Goal: Task Accomplishment & Management: Manage account settings

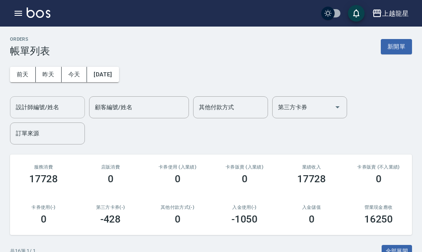
click at [53, 111] on input "設計師編號/姓名" at bounding box center [47, 107] width 67 height 15
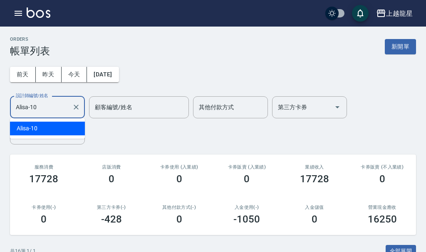
type input "Alisa-10"
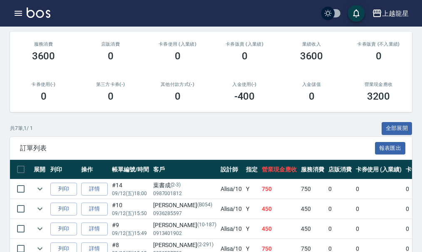
scroll to position [166, 0]
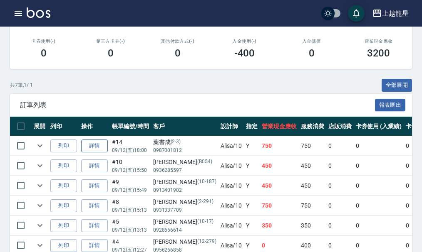
click at [88, 146] on link "詳情" at bounding box center [94, 146] width 27 height 13
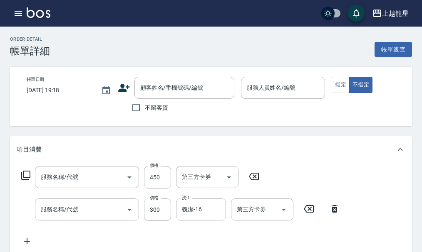
type input "[DATE] 18:00"
type input "Alisa-10"
type input "剪髮(303)"
type input "一般洗髮(500)"
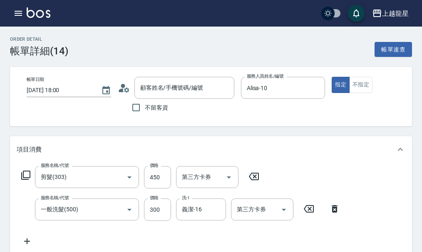
type input "葉書成/0987001812/2-3"
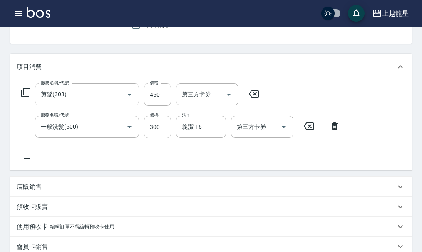
scroll to position [83, 0]
click at [24, 163] on icon at bounding box center [27, 158] width 21 height 10
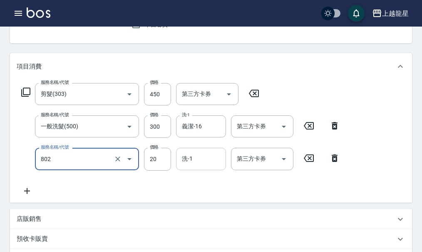
click at [195, 170] on div "洗-1" at bounding box center [201, 159] width 50 height 22
type input "潤絲(802)"
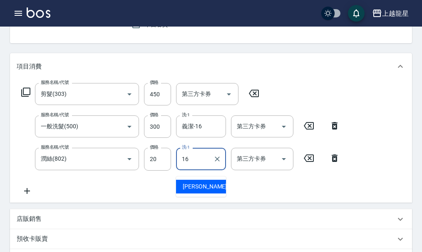
type input "義潔-16"
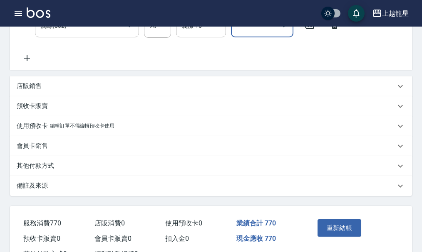
scroll to position [256, 0]
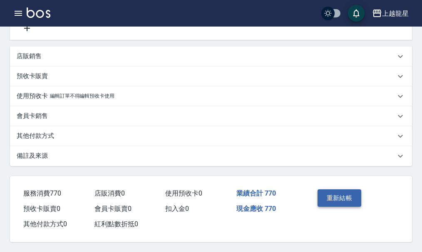
click at [323, 193] on button "重新結帳" at bounding box center [339, 198] width 44 height 17
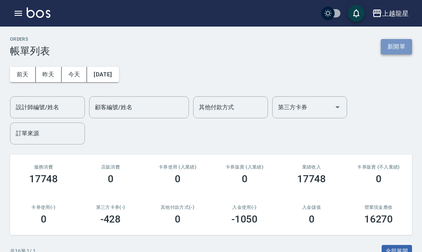
click at [406, 52] on button "新開單" at bounding box center [396, 46] width 31 height 15
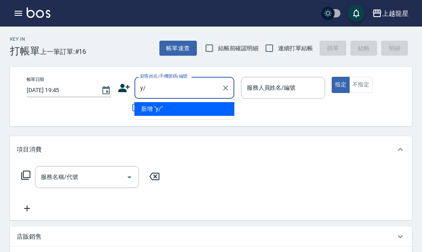
type input "y"
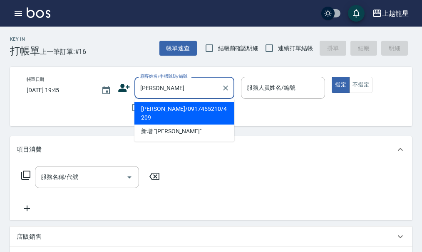
click at [177, 113] on li "[PERSON_NAME]/0917455210/4-209" at bounding box center [184, 113] width 100 height 22
type input "[PERSON_NAME]/0917455210/4-209"
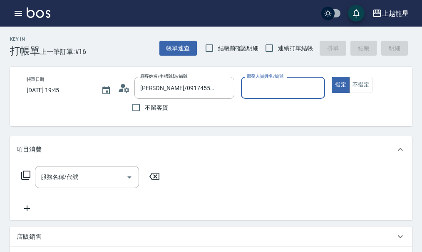
type input "Alisa-10"
click at [43, 185] on div "服務名稱/代號 服務名稱/代號" at bounding box center [87, 177] width 104 height 22
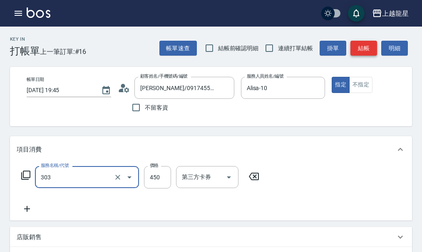
type input "剪髮(303)"
click at [363, 53] on button "結帳" at bounding box center [363, 48] width 27 height 15
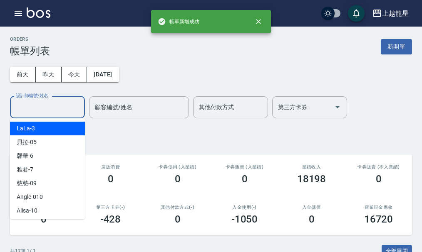
click at [49, 109] on div "設計師編號/姓名 設計師編號/姓名" at bounding box center [47, 107] width 75 height 22
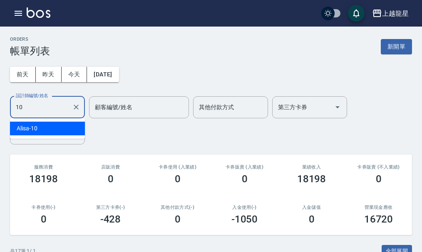
type input "Alisa-10"
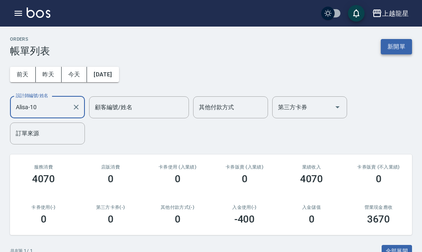
click at [389, 47] on button "新開單" at bounding box center [396, 46] width 31 height 15
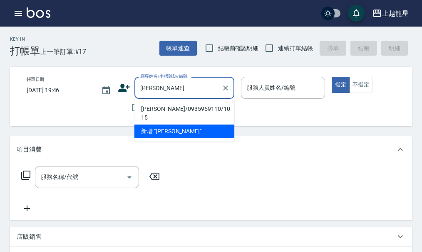
click at [178, 104] on li "[PERSON_NAME]/0935959110/10-15" at bounding box center [184, 113] width 100 height 22
type input "[PERSON_NAME]/0935959110/10-15"
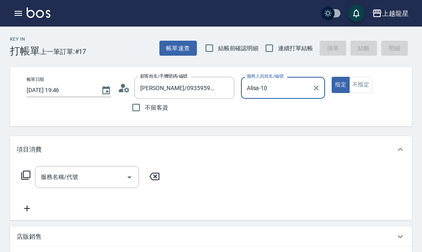
type input "Alisa-10"
click at [99, 176] on div "服務名稱/代號" at bounding box center [87, 177] width 104 height 22
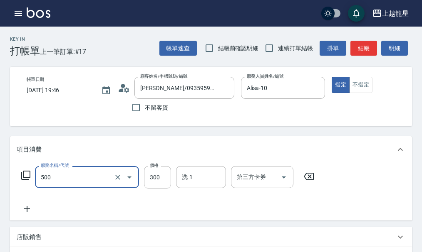
type input "一般洗髮(500)"
click at [173, 179] on div "服務名稱/代號 一般洗髮(500) 服務名稱/代號 價格 300 價格 洗-1 洗-1 第三方卡券 第三方卡券" at bounding box center [168, 177] width 302 height 22
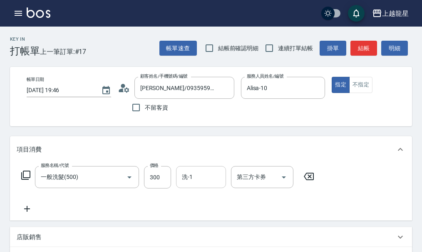
click at [183, 183] on div "洗-1 洗-1" at bounding box center [201, 177] width 50 height 22
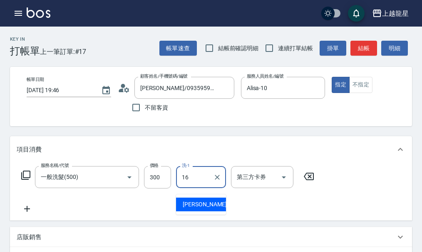
type input "義潔-16"
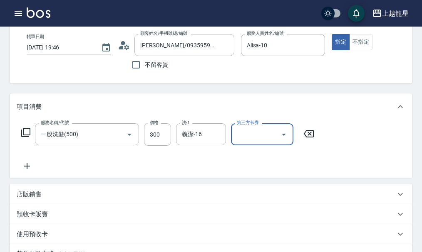
scroll to position [83, 0]
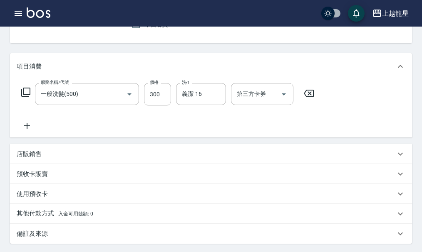
click at [29, 127] on icon at bounding box center [27, 126] width 21 height 10
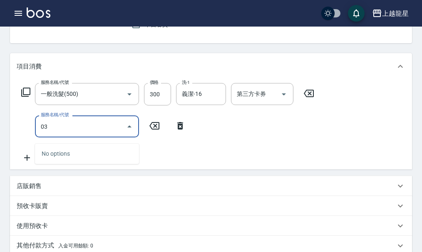
type input "0"
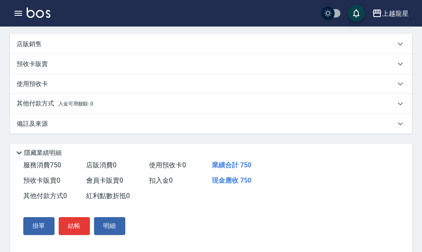
scroll to position [252, 0]
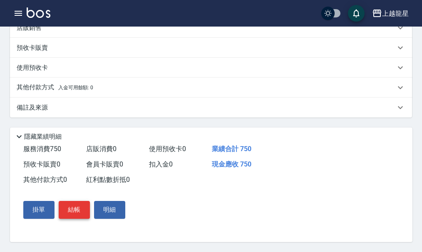
type input "剪髮(303)"
click at [79, 213] on button "結帳" at bounding box center [74, 209] width 31 height 17
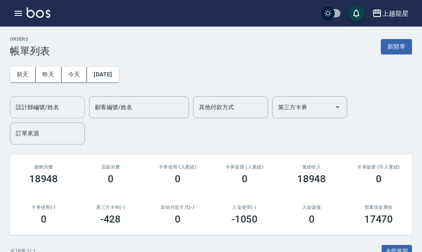
click at [30, 104] on div "設計師編號/姓名 設計師編號/姓名" at bounding box center [47, 107] width 75 height 22
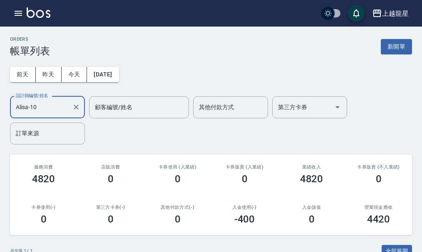
type input "Alisa-10"
click at [17, 13] on icon "button" at bounding box center [18, 13] width 7 height 5
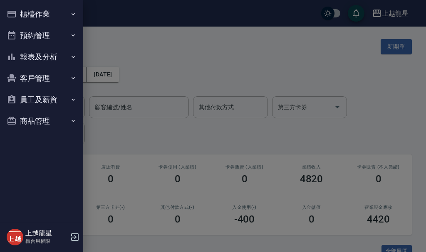
click at [38, 21] on button "櫃檯作業" at bounding box center [41, 14] width 77 height 22
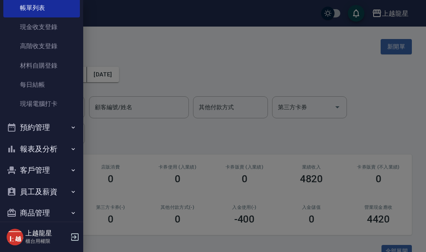
scroll to position [61, 0]
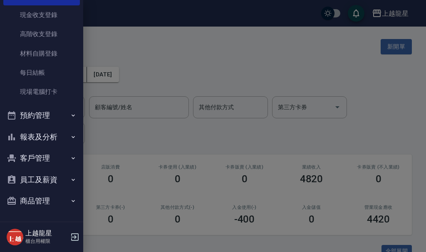
click at [49, 134] on button "報表及分析" at bounding box center [41, 137] width 77 height 22
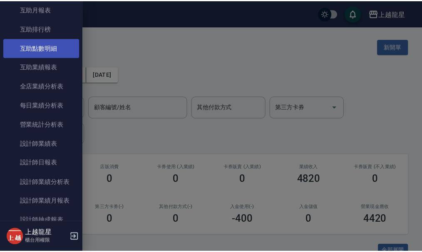
scroll to position [352, 0]
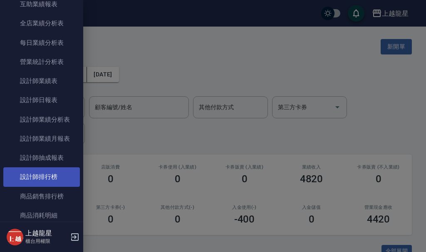
click at [68, 183] on link "設計師排行榜" at bounding box center [41, 177] width 77 height 19
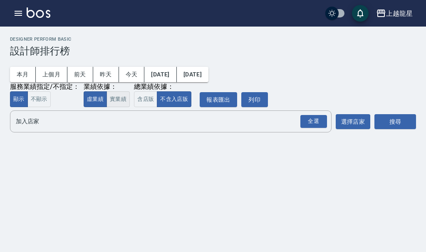
click at [112, 103] on button "實業績" at bounding box center [117, 99] width 23 height 16
click at [109, 122] on input "加入店家" at bounding box center [165, 121] width 302 height 15
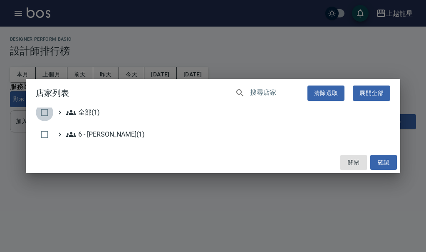
click at [44, 111] on input "checkbox" at bounding box center [44, 112] width 17 height 17
checkbox input "true"
click at [393, 163] on button "確認" at bounding box center [383, 162] width 27 height 15
checkbox input "false"
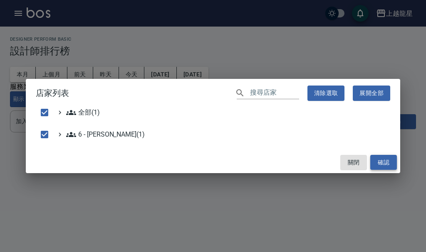
checkbox input "false"
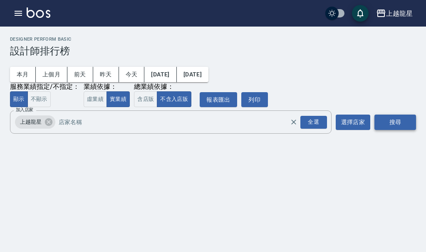
click at [389, 130] on button "搜尋" at bounding box center [395, 122] width 42 height 15
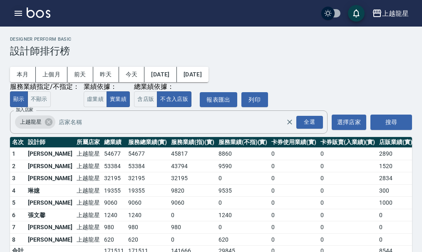
click at [18, 12] on icon "button" at bounding box center [18, 13] width 10 height 10
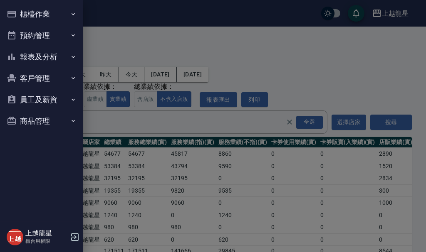
click at [18, 12] on button "櫃檯作業" at bounding box center [41, 14] width 77 height 22
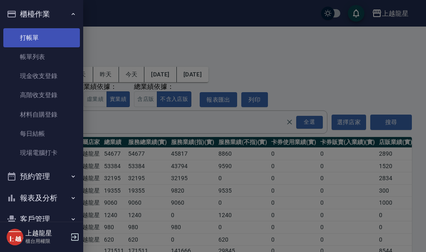
click at [51, 38] on link "打帳單" at bounding box center [41, 37] width 77 height 19
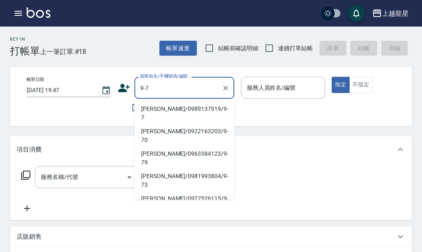
click at [176, 106] on li "[PERSON_NAME]/0989137919/9-7" at bounding box center [184, 113] width 100 height 22
type input "[PERSON_NAME]/0989137919/9-7"
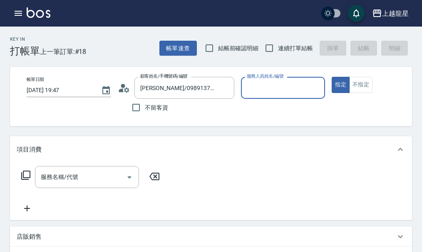
type input "雅君-7"
click at [315, 91] on icon "Clear" at bounding box center [316, 88] width 8 height 8
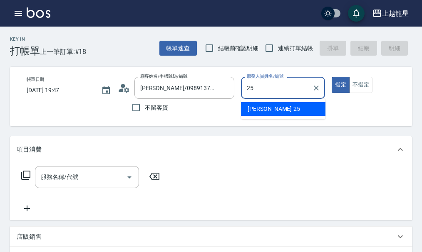
click at [286, 110] on div "淑雲 -25" at bounding box center [283, 109] width 84 height 14
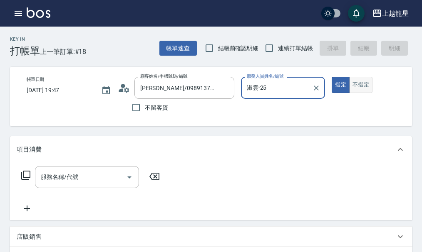
type input "淑雲-25"
click at [365, 85] on button "不指定" at bounding box center [360, 85] width 23 height 16
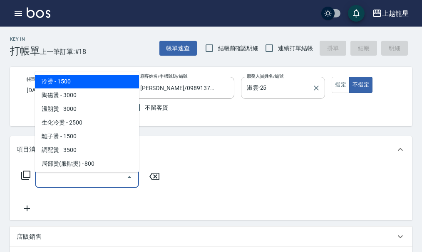
click at [82, 182] on input "服務名稱/代號" at bounding box center [81, 177] width 84 height 15
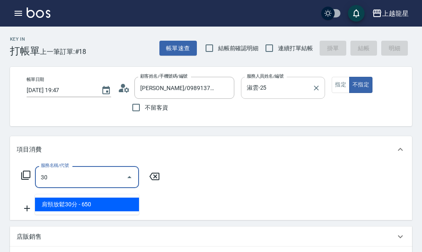
type input "309"
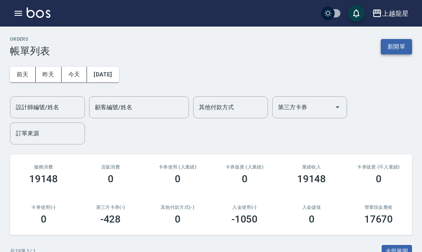
click at [401, 44] on button "新開單" at bounding box center [396, 46] width 31 height 15
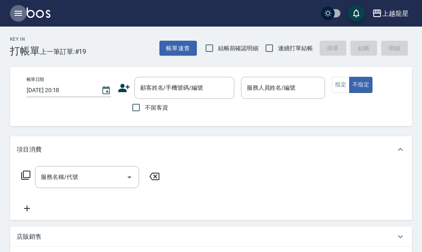
click at [15, 17] on icon "button" at bounding box center [18, 13] width 10 height 10
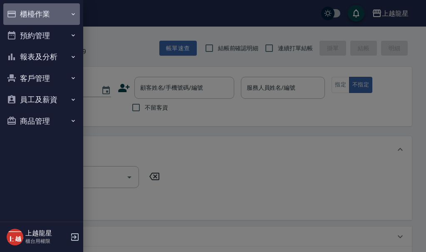
click at [23, 12] on button "櫃檯作業" at bounding box center [41, 14] width 77 height 22
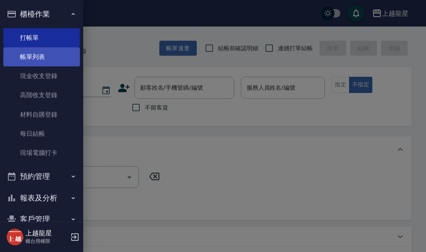
click at [29, 57] on link "帳單列表" at bounding box center [41, 56] width 77 height 19
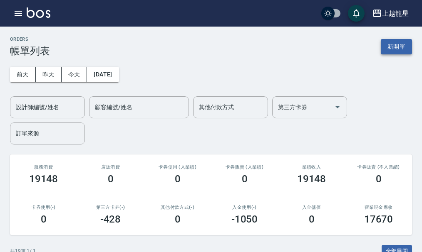
click at [388, 47] on button "新開單" at bounding box center [396, 46] width 31 height 15
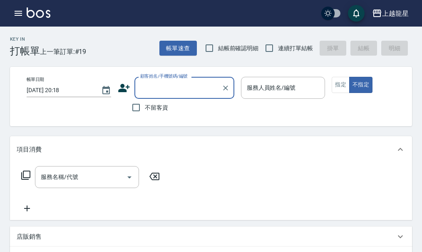
click at [197, 91] on input "顧客姓名/手機號碼/編號" at bounding box center [178, 88] width 80 height 15
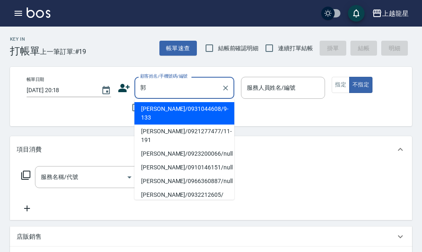
click at [166, 113] on li "[PERSON_NAME]/0931044608/9-133" at bounding box center [184, 113] width 100 height 22
type input "[PERSON_NAME]/0931044608/9-133"
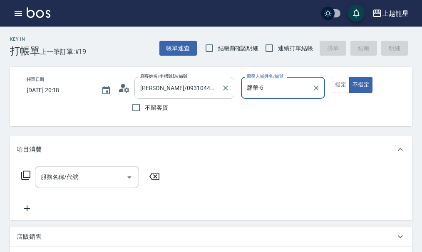
type input "馨華-6"
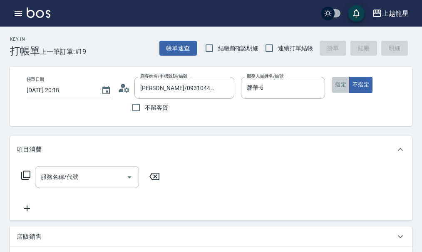
click at [339, 89] on button "指定" at bounding box center [340, 85] width 18 height 16
click at [75, 177] on input "服務名稱/代號" at bounding box center [81, 177] width 84 height 15
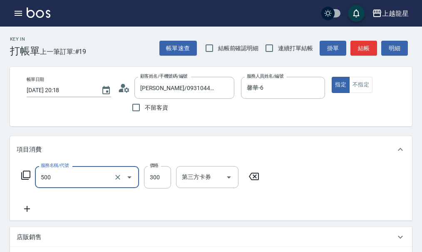
type input "一般洗髮(500)"
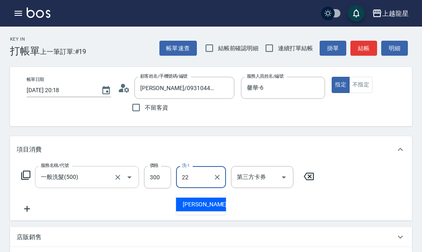
type input "[PERSON_NAME]-22"
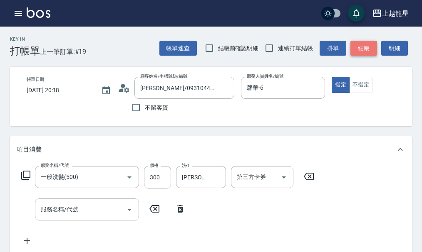
click at [361, 44] on button "結帳" at bounding box center [363, 48] width 27 height 15
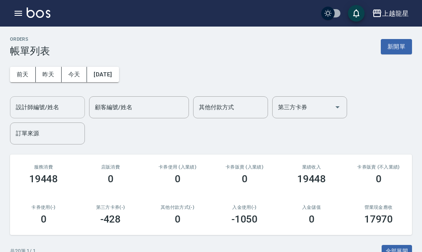
click at [54, 98] on div "設計師編號/姓名" at bounding box center [47, 107] width 75 height 22
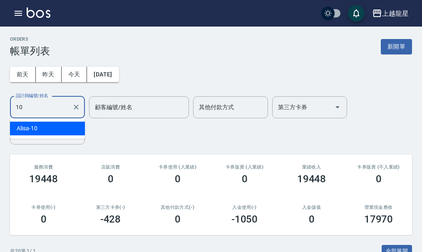
type input "Alisa-10"
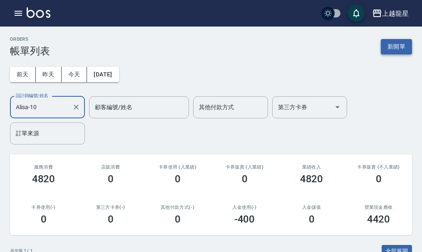
click at [389, 50] on button "新開單" at bounding box center [396, 46] width 31 height 15
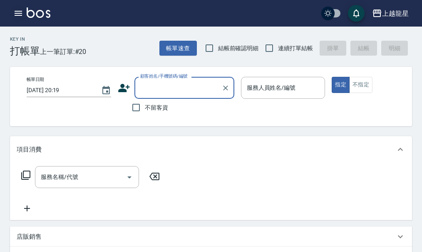
click at [16, 15] on icon "button" at bounding box center [18, 13] width 7 height 5
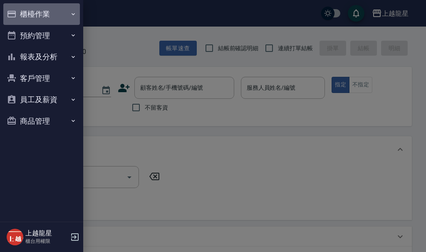
click at [38, 17] on button "櫃檯作業" at bounding box center [41, 14] width 77 height 22
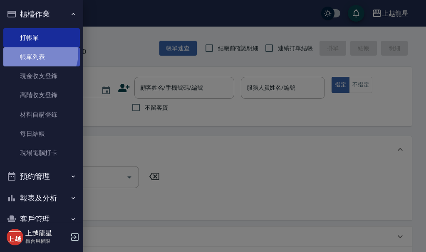
click at [38, 54] on link "帳單列表" at bounding box center [41, 56] width 77 height 19
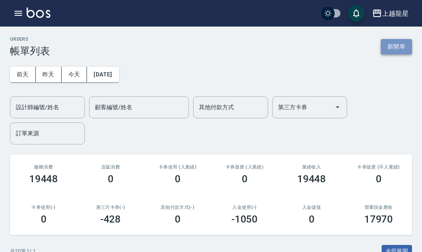
click at [397, 53] on button "新開單" at bounding box center [396, 46] width 31 height 15
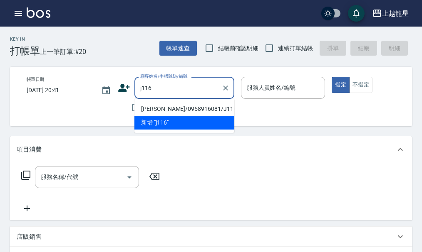
click at [181, 104] on li "[PERSON_NAME]/0958916081/J116" at bounding box center [184, 109] width 100 height 14
type input "[PERSON_NAME]/0958916081/J116"
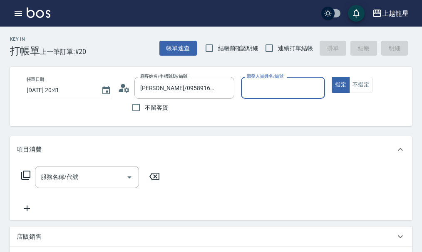
type input "Alisa-10"
click at [316, 89] on icon "Clear" at bounding box center [316, 88] width 5 height 5
click at [297, 89] on input "服務人員姓名/編號" at bounding box center [283, 88] width 77 height 15
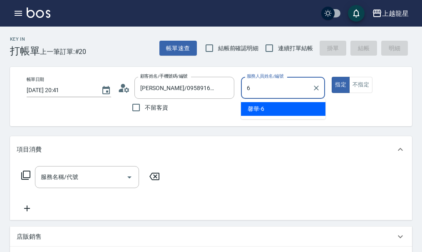
type input "馨華-6"
type button "true"
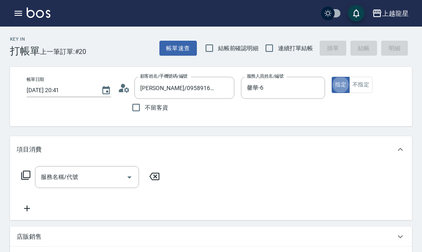
click at [25, 180] on icon at bounding box center [26, 176] width 10 height 10
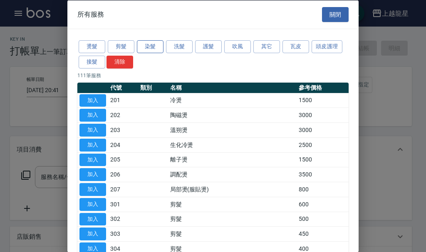
click at [155, 46] on button "染髮" at bounding box center [150, 46] width 27 height 13
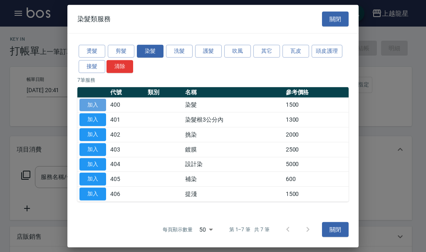
click at [102, 106] on button "加入" at bounding box center [92, 105] width 27 height 13
type input "染髮(400)"
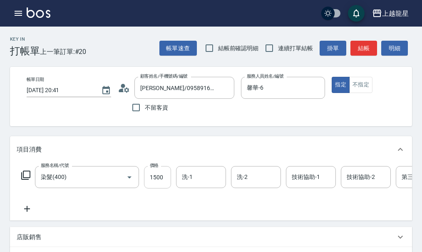
click at [157, 185] on input "1500" at bounding box center [157, 177] width 27 height 22
type input "2000"
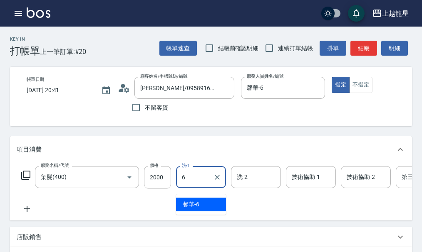
type input "馨華-6"
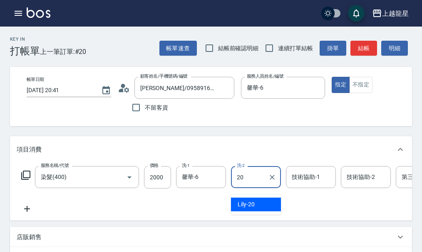
type input "Lily-20"
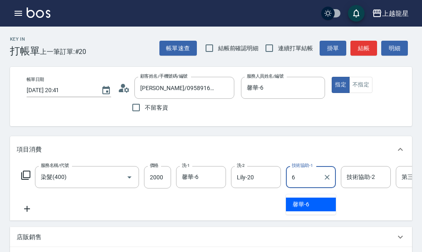
type input "馨華-6"
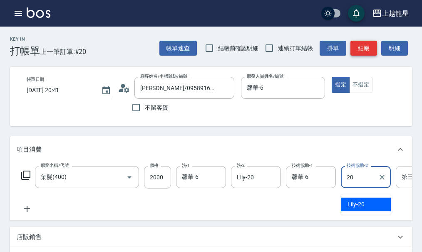
type input "20"
click at [368, 41] on button "結帳" at bounding box center [363, 48] width 27 height 15
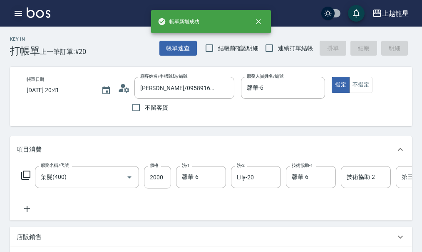
click at [20, 11] on icon "button" at bounding box center [18, 13] width 7 height 5
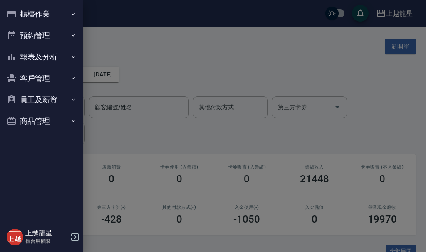
click at [36, 15] on button "櫃檯作業" at bounding box center [41, 14] width 77 height 22
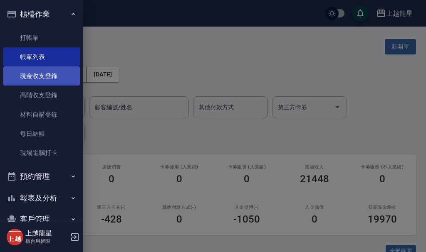
click at [40, 72] on link "現金收支登錄" at bounding box center [41, 76] width 77 height 19
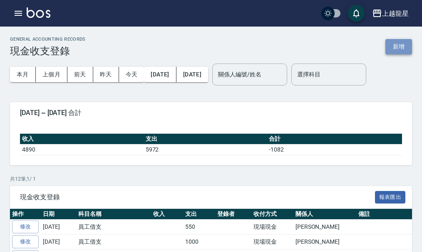
click at [401, 52] on button "新增" at bounding box center [398, 46] width 27 height 15
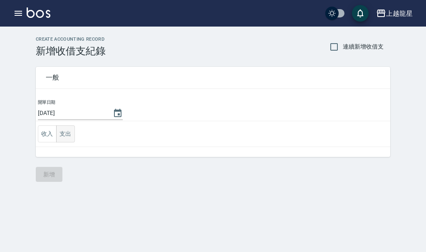
click at [64, 137] on button "支出" at bounding box center [65, 134] width 19 height 17
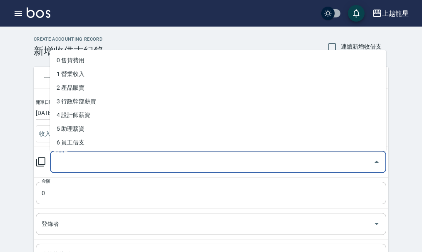
click at [71, 161] on input "科目" at bounding box center [212, 162] width 316 height 15
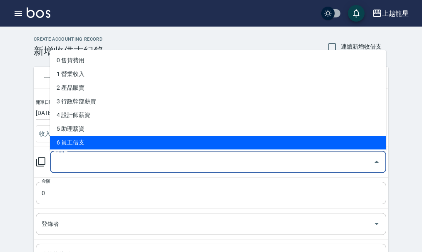
click at [77, 144] on li "6 員工借支" at bounding box center [218, 143] width 336 height 14
type input "6 員工借支"
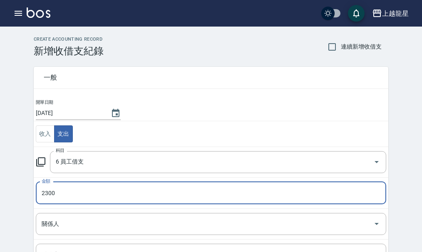
type input "2300"
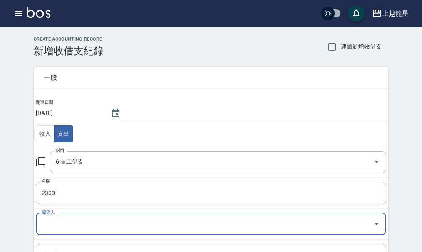
click at [49, 223] on input "關係人" at bounding box center [205, 224] width 330 height 15
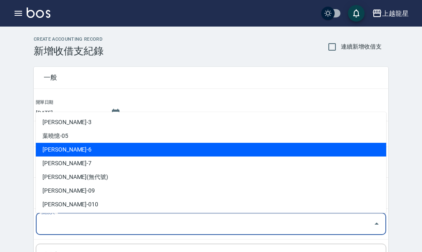
click at [65, 152] on li "[PERSON_NAME]-6" at bounding box center [211, 150] width 350 height 14
type input "[PERSON_NAME]-6"
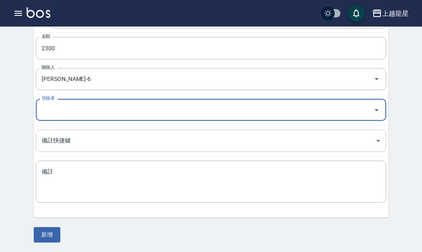
scroll to position [146, 0]
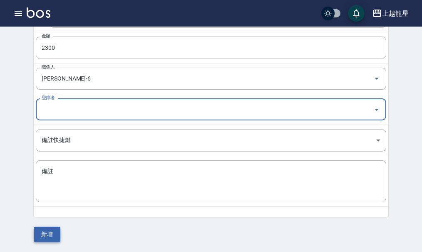
click at [38, 236] on button "新增" at bounding box center [47, 234] width 27 height 15
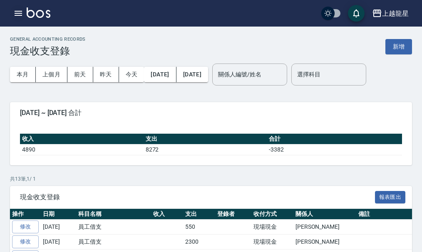
click at [22, 13] on icon "button" at bounding box center [18, 13] width 10 height 10
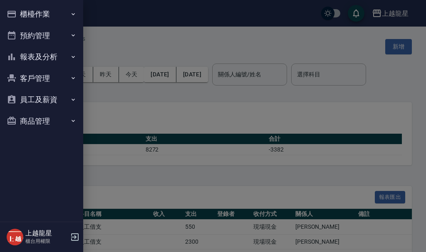
click at [38, 9] on button "櫃檯作業" at bounding box center [41, 14] width 77 height 22
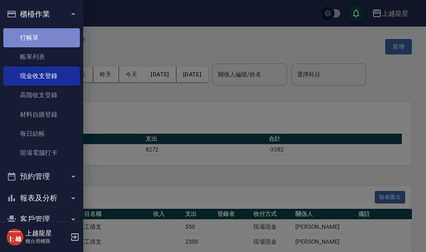
click at [47, 32] on link "打帳單" at bounding box center [41, 37] width 77 height 19
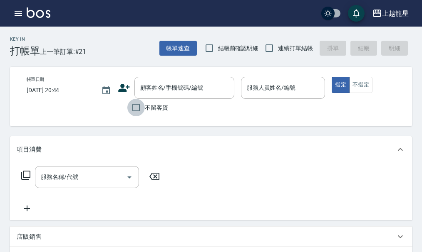
click at [136, 108] on input "不留客資" at bounding box center [135, 107] width 17 height 17
checkbox input "true"
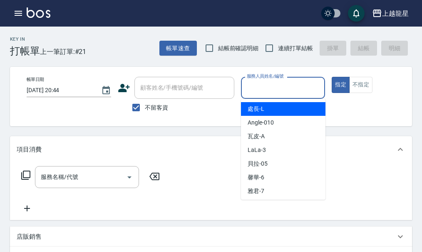
click at [269, 89] on input "服務人員姓名/編號" at bounding box center [283, 88] width 77 height 15
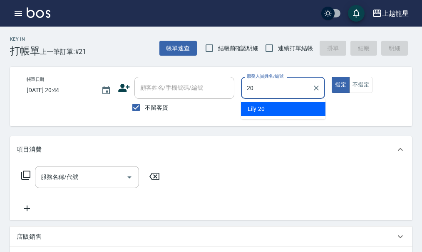
type input "Lily-20"
type button "true"
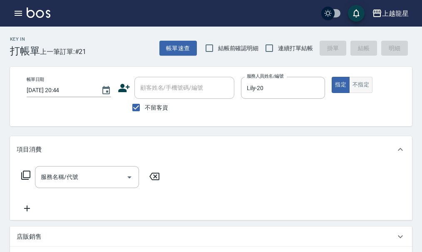
click at [360, 80] on button "不指定" at bounding box center [360, 85] width 23 height 16
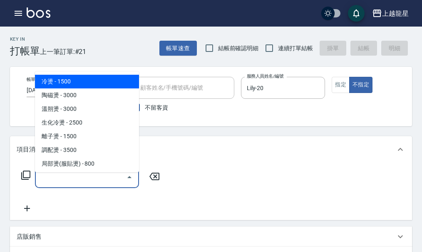
drag, startPoint x: 84, startPoint y: 184, endPoint x: 135, endPoint y: 237, distance: 73.5
click at [84, 185] on input "服務名稱/代號" at bounding box center [81, 177] width 84 height 15
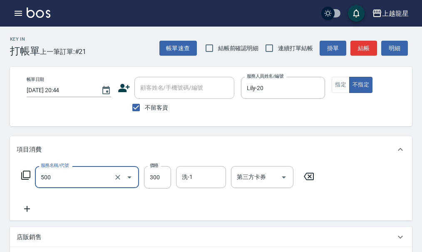
type input "一般洗髮(500)"
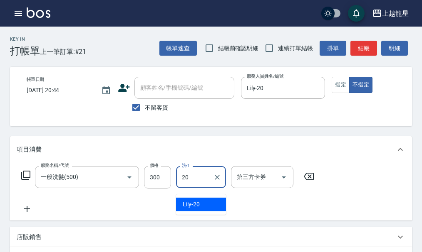
type input "Lily-20"
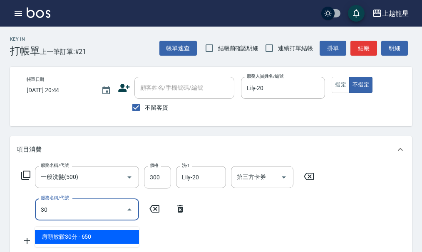
type input "304"
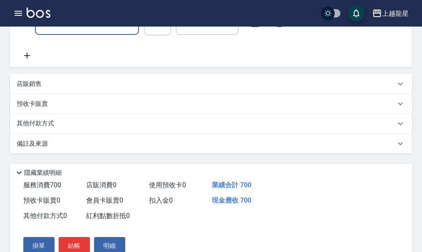
scroll to position [208, 0]
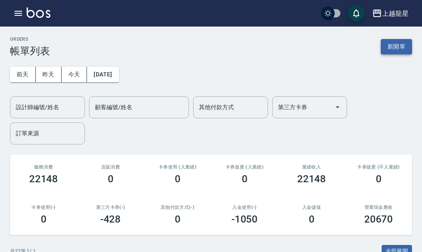
click at [383, 48] on button "新開單" at bounding box center [396, 46] width 31 height 15
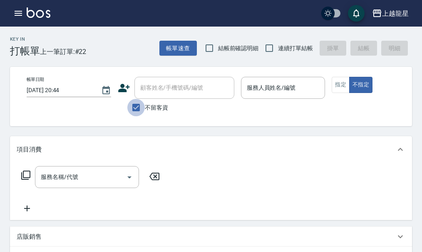
click at [133, 108] on input "不留客資" at bounding box center [135, 107] width 17 height 17
checkbox input "false"
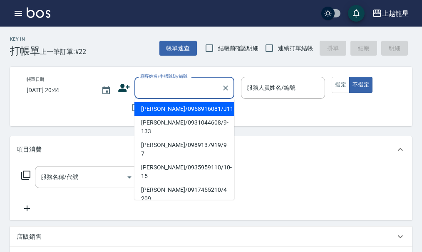
click at [148, 85] on input "顧客姓名/手機號碼/編號" at bounding box center [178, 88] width 80 height 15
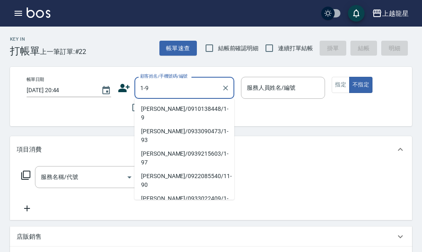
click at [167, 107] on li "[PERSON_NAME]/0910138448/1-9" at bounding box center [184, 113] width 100 height 22
type input "[PERSON_NAME]/0910138448/1-9"
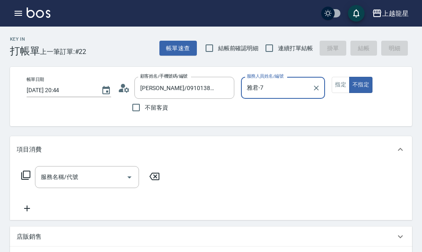
type input "雅君-7"
click at [320, 85] on icon "Clear" at bounding box center [316, 88] width 8 height 8
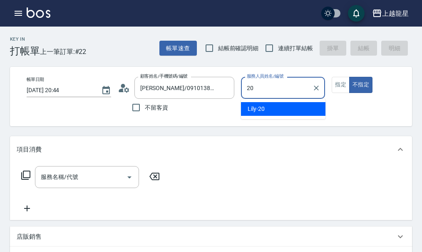
type input "Lily-20"
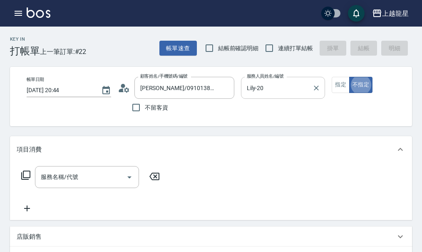
type button "false"
click at [337, 86] on button "指定" at bounding box center [340, 85] width 18 height 16
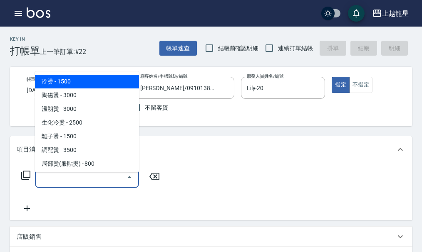
click at [57, 185] on input "服務名稱/代號" at bounding box center [81, 177] width 84 height 15
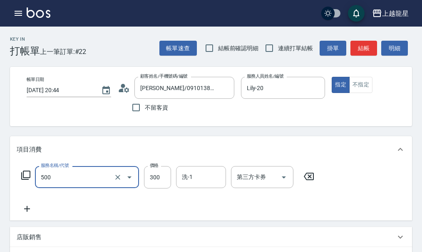
type input "一般洗髮(500)"
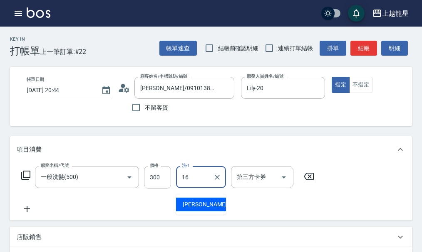
type input "義潔-16"
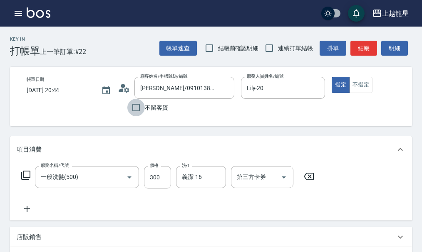
click at [138, 106] on input "不留客資" at bounding box center [135, 107] width 17 height 17
checkbox input "true"
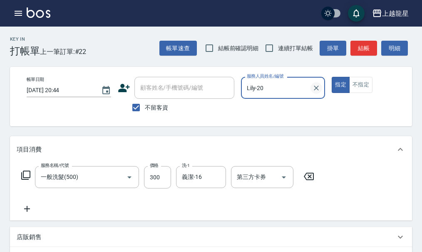
click at [312, 89] on icon "Clear" at bounding box center [316, 88] width 8 height 8
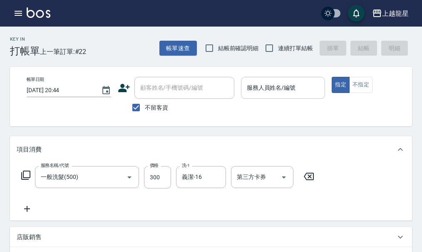
drag, startPoint x: 146, startPoint y: 109, endPoint x: 170, endPoint y: 84, distance: 33.8
click at [147, 108] on span "不留客資" at bounding box center [156, 108] width 23 height 9
click at [145, 108] on input "不留客資" at bounding box center [135, 107] width 17 height 17
checkbox input "false"
click at [171, 83] on div "顧客姓名/手機號碼/編號 顧客姓名/手機號碼/編號" at bounding box center [184, 88] width 100 height 22
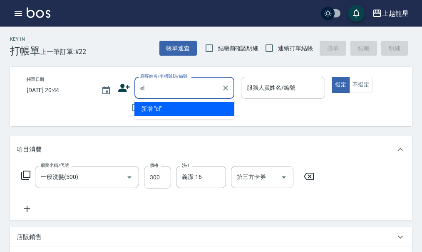
type input "e"
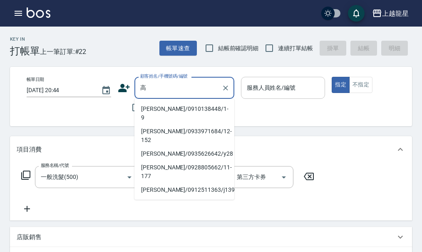
click at [217, 104] on li "[PERSON_NAME]/0910138448/1-9" at bounding box center [184, 113] width 100 height 22
type input "[PERSON_NAME]/0910138448/1-9"
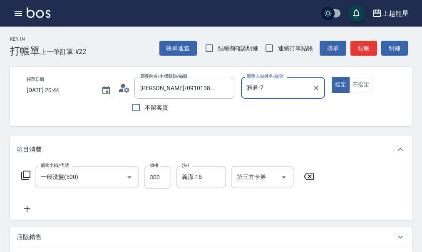
click at [304, 96] on div "[PERSON_NAME]-7 服務人員姓名/編號" at bounding box center [283, 88] width 84 height 22
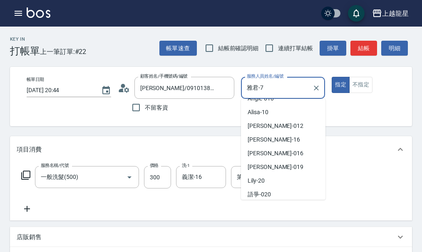
scroll to position [125, 0]
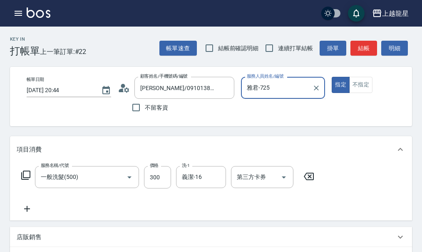
click at [264, 89] on input "雅君-725" at bounding box center [277, 88] width 64 height 15
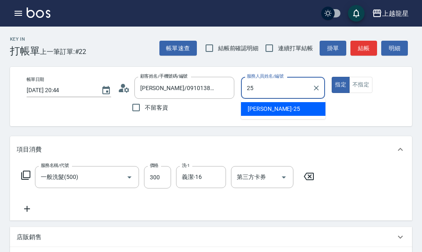
click at [267, 114] on div "淑雲 -25" at bounding box center [283, 109] width 84 height 14
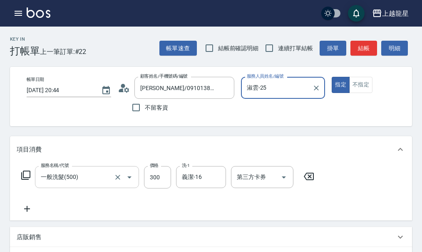
click at [77, 188] on div "一般洗髮(500) 服務名稱/代號" at bounding box center [87, 177] width 104 height 22
type input "淑雲-25"
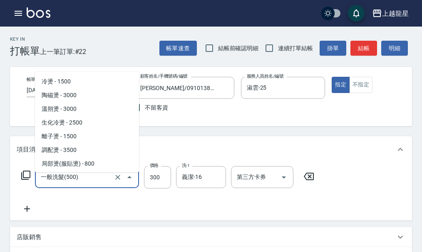
scroll to position [245, 0]
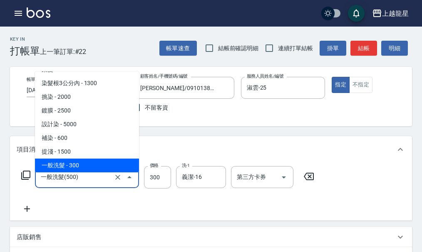
click at [226, 137] on div "Key In 打帳單 上一筆訂單:#22 帳單速查 結帳前確認明細 連續打單結帳 掛單 結帳 明細 帳單日期 [DATE] 20:44 顧客姓名/手機號碼/編…" at bounding box center [211, 246] width 422 height 438
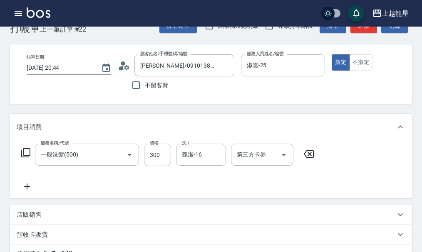
scroll to position [0, 0]
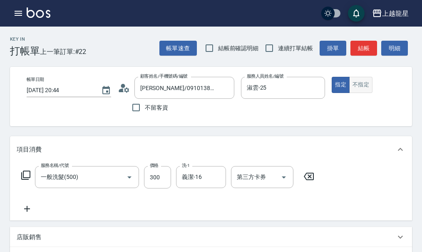
click at [356, 82] on button "不指定" at bounding box center [360, 85] width 23 height 16
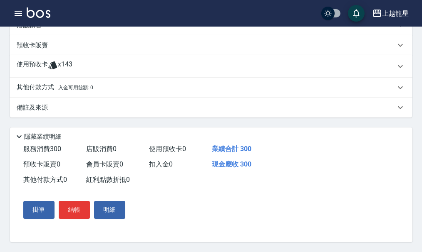
scroll to position [222, 0]
click at [74, 211] on button "結帳" at bounding box center [74, 209] width 31 height 17
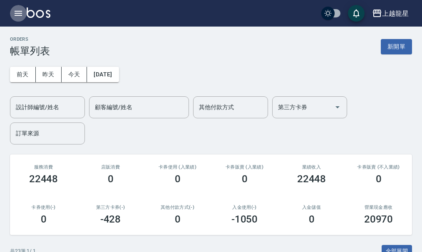
click at [13, 9] on button "button" at bounding box center [18, 13] width 17 height 17
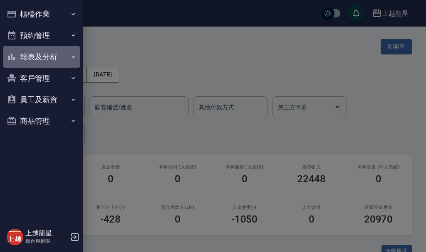
click at [51, 54] on button "報表及分析" at bounding box center [41, 57] width 77 height 22
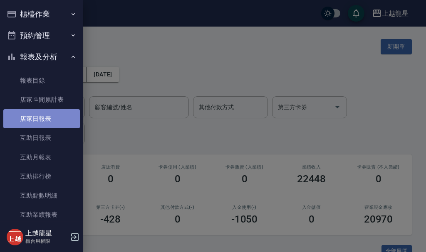
click at [62, 122] on link "店家日報表" at bounding box center [41, 118] width 77 height 19
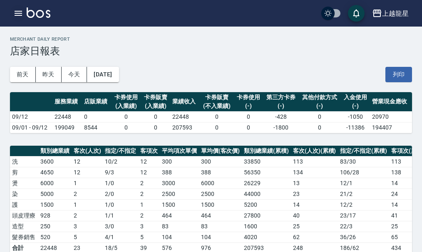
click at [13, 10] on icon "button" at bounding box center [18, 13] width 10 height 10
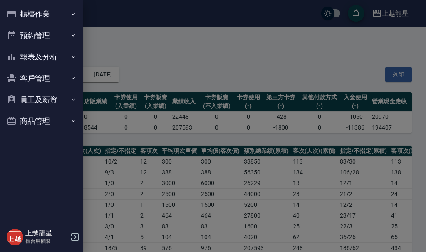
click at [38, 10] on button "櫃檯作業" at bounding box center [41, 14] width 77 height 22
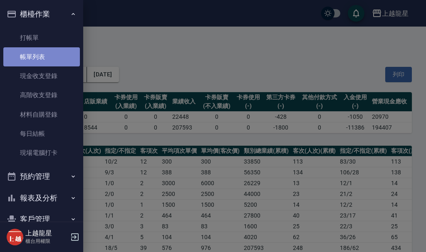
click at [47, 62] on link "帳單列表" at bounding box center [41, 56] width 77 height 19
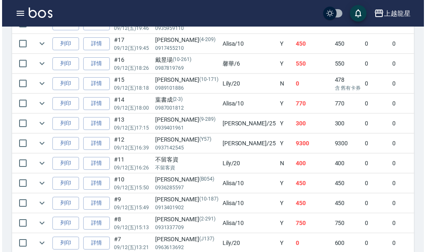
scroll to position [541, 0]
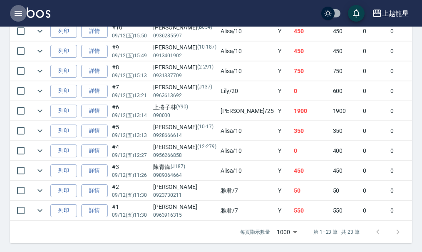
click at [20, 15] on icon "button" at bounding box center [18, 13] width 10 height 10
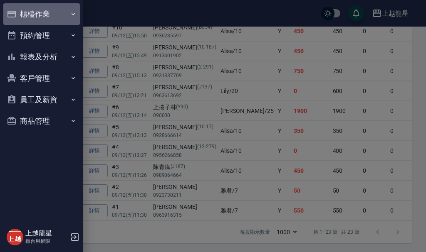
click at [58, 12] on button "櫃檯作業" at bounding box center [41, 14] width 77 height 22
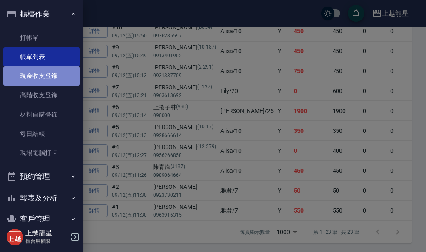
click at [59, 75] on link "現金收支登錄" at bounding box center [41, 76] width 77 height 19
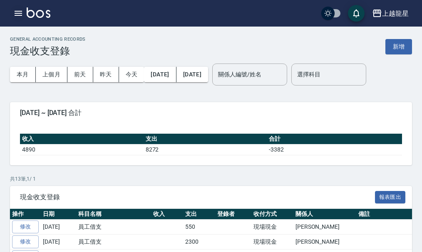
click at [24, 10] on button "button" at bounding box center [18, 13] width 17 height 17
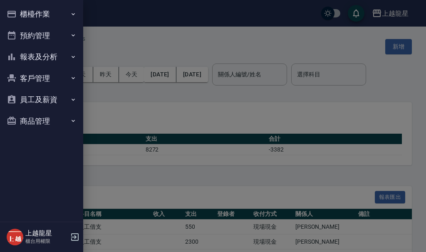
click at [28, 11] on button "櫃檯作業" at bounding box center [41, 14] width 77 height 22
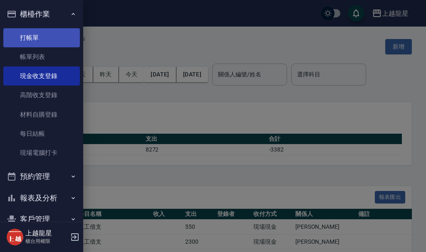
click at [71, 40] on link "打帳單" at bounding box center [41, 37] width 77 height 19
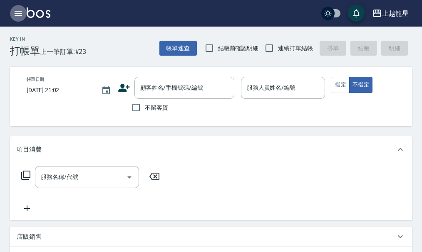
click at [14, 15] on icon "button" at bounding box center [18, 13] width 10 height 10
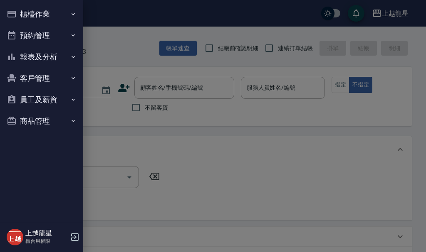
click at [62, 15] on button "櫃檯作業" at bounding box center [41, 14] width 77 height 22
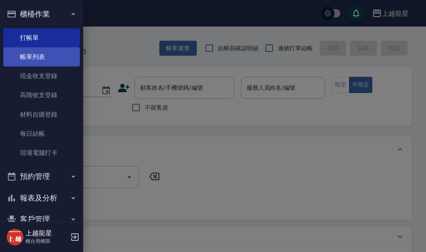
click at [57, 54] on link "帳單列表" at bounding box center [41, 56] width 77 height 19
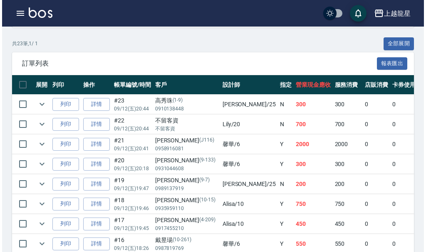
scroll to position [166, 0]
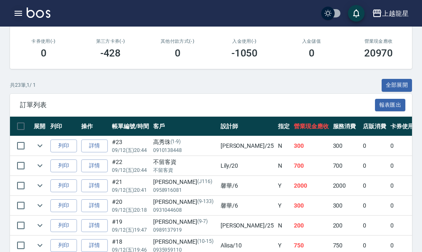
click at [20, 16] on icon "button" at bounding box center [18, 13] width 7 height 5
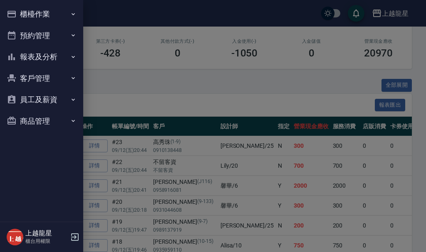
click at [22, 14] on button "櫃檯作業" at bounding box center [41, 14] width 77 height 22
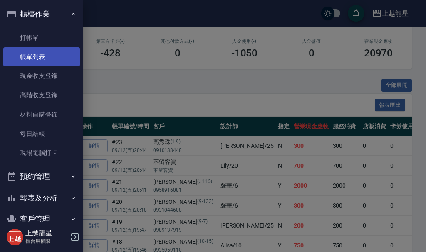
click at [42, 53] on link "帳單列表" at bounding box center [41, 56] width 77 height 19
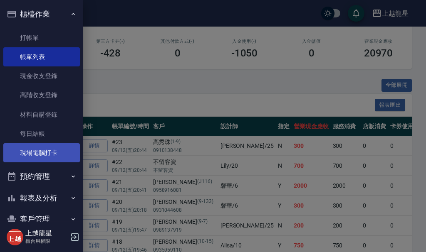
click at [45, 149] on link "現場電腦打卡" at bounding box center [41, 152] width 77 height 19
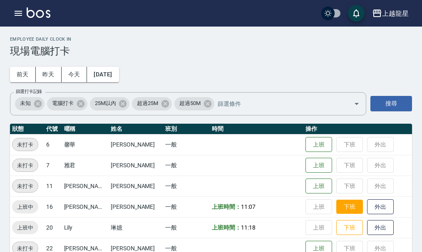
click at [336, 211] on button "下班" at bounding box center [349, 207] width 27 height 15
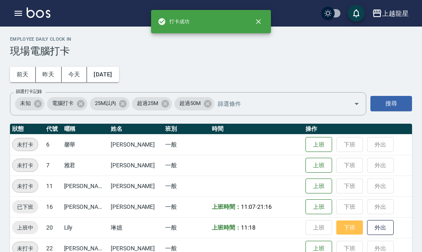
click at [336, 234] on button "下班" at bounding box center [349, 228] width 27 height 15
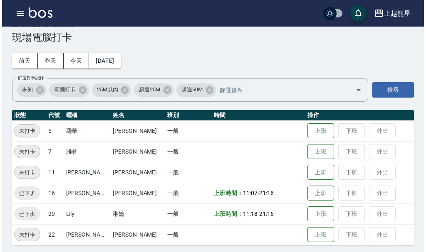
scroll to position [17, 0]
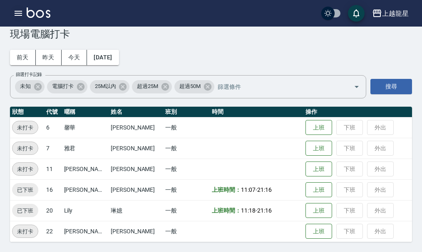
click at [17, 13] on icon "button" at bounding box center [18, 13] width 7 height 5
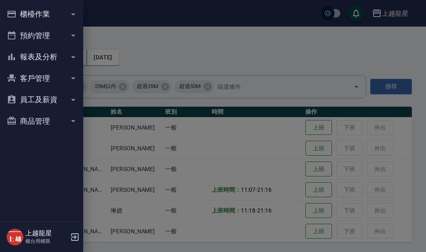
click at [21, 11] on button "櫃檯作業" at bounding box center [41, 14] width 77 height 22
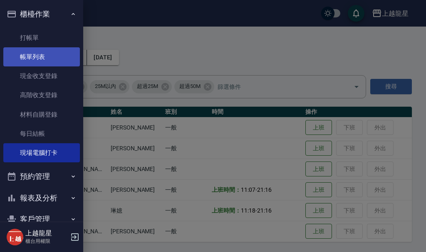
click at [29, 53] on link "帳單列表" at bounding box center [41, 56] width 77 height 19
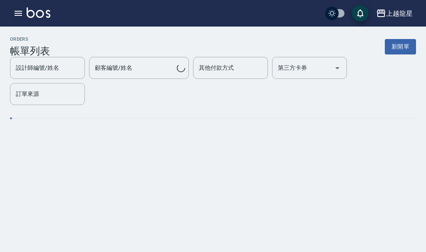
click at [20, 11] on icon "button" at bounding box center [18, 13] width 7 height 5
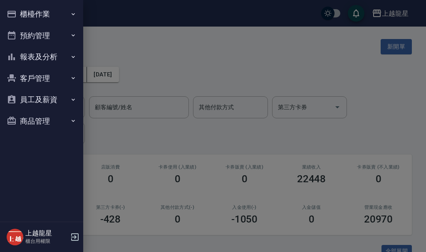
click at [25, 37] on button "預約管理" at bounding box center [41, 36] width 77 height 22
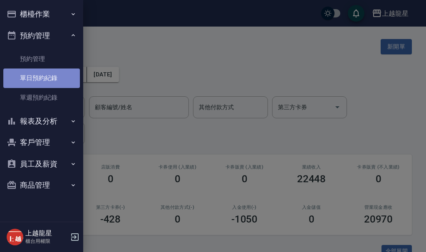
click at [42, 81] on link "單日預約紀錄" at bounding box center [41, 78] width 77 height 19
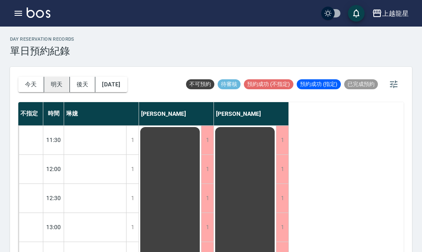
click at [54, 84] on button "明天" at bounding box center [57, 84] width 26 height 15
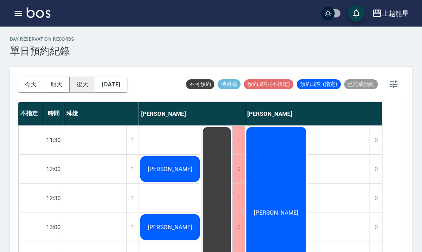
click at [79, 85] on button "後天" at bounding box center [83, 84] width 26 height 15
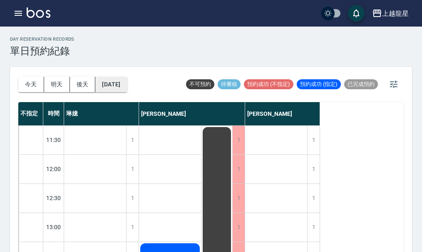
click at [125, 83] on button "2025/09/14" at bounding box center [111, 84] width 32 height 15
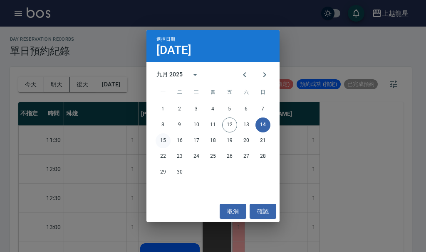
click at [163, 141] on button "15" at bounding box center [163, 141] width 15 height 15
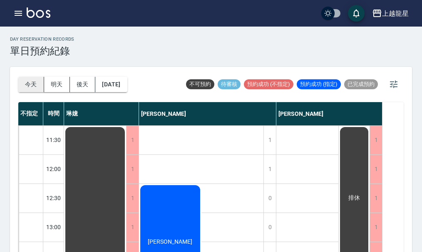
click at [27, 82] on button "今天" at bounding box center [31, 84] width 26 height 15
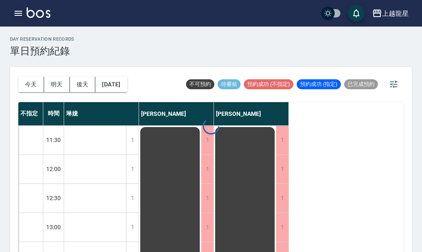
click at [20, 14] on icon "button" at bounding box center [18, 13] width 7 height 5
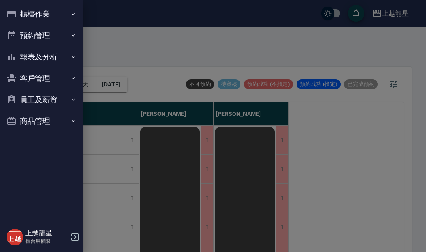
click at [31, 19] on button "櫃檯作業" at bounding box center [41, 14] width 77 height 22
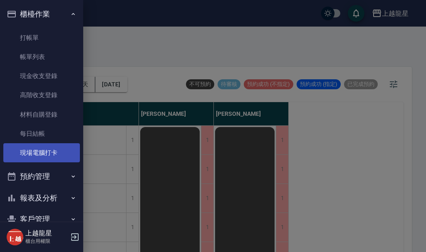
click at [58, 148] on link "現場電腦打卡" at bounding box center [41, 152] width 77 height 19
